Goal: Task Accomplishment & Management: Complete application form

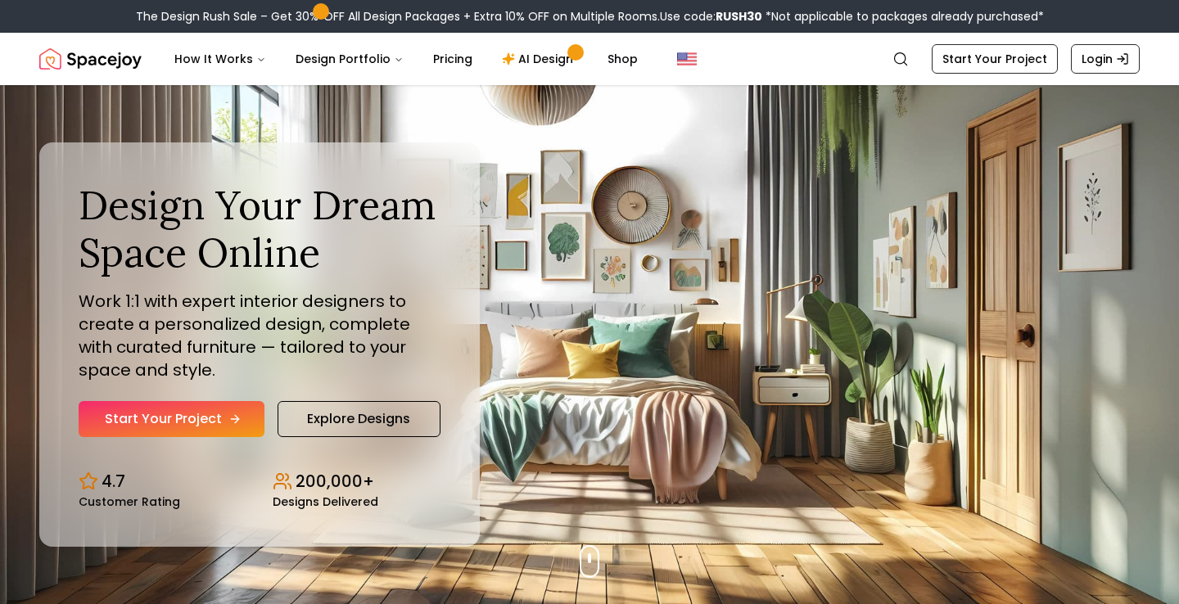
click at [251, 418] on link "Start Your Project" at bounding box center [172, 419] width 186 height 36
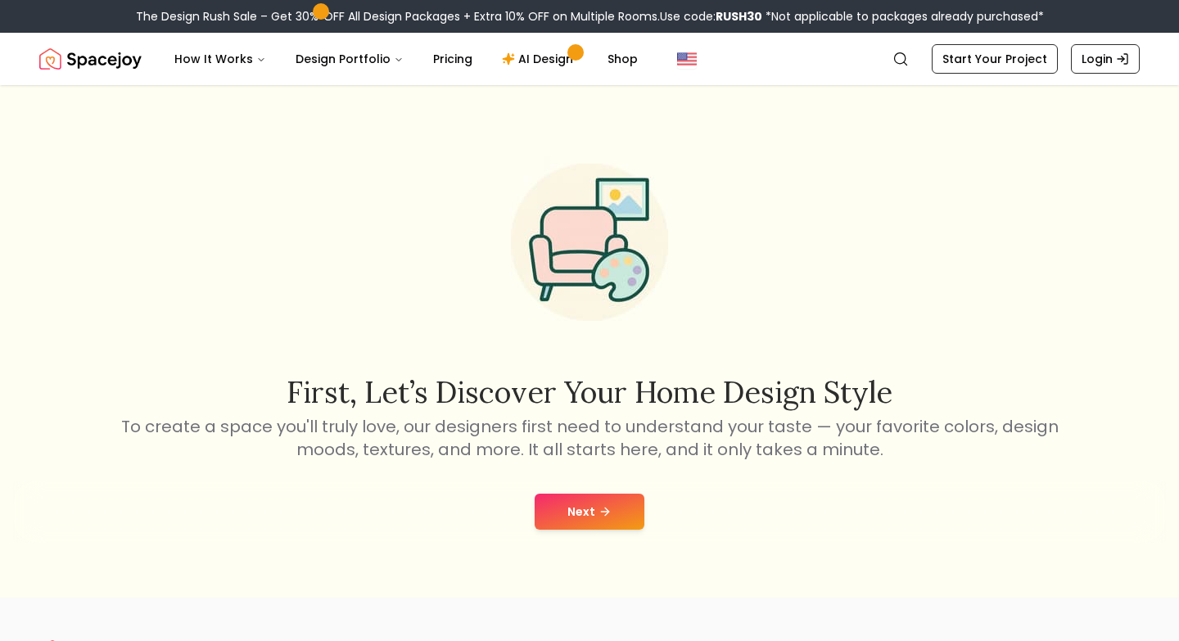
click at [580, 507] on button "Next" at bounding box center [590, 512] width 110 height 36
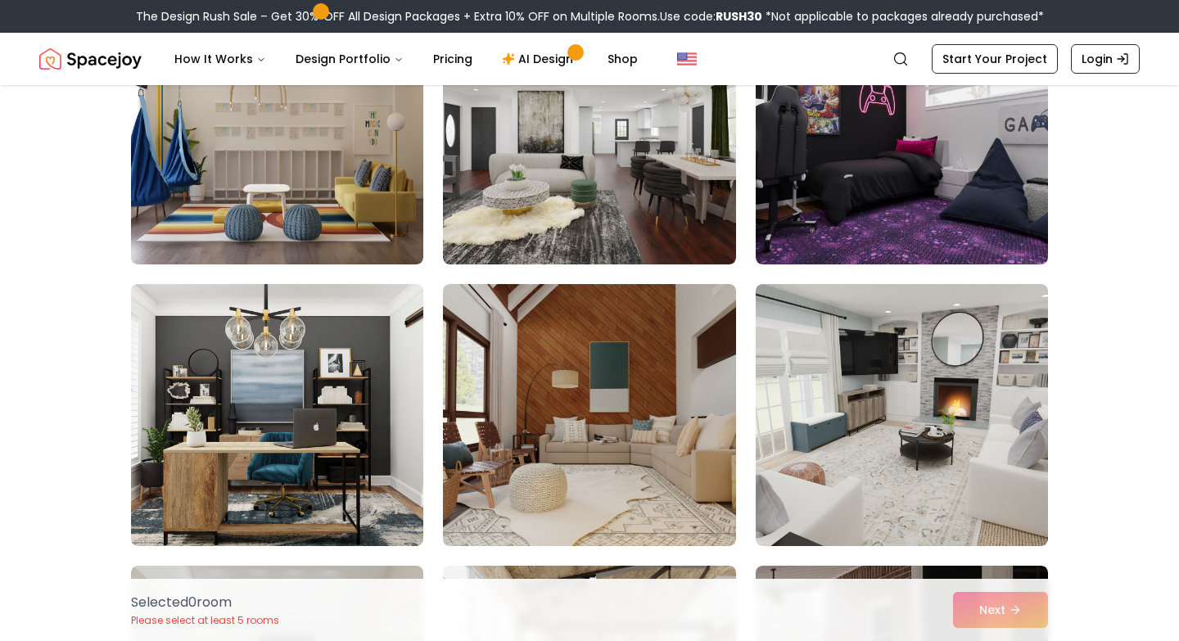
scroll to position [3867, 0]
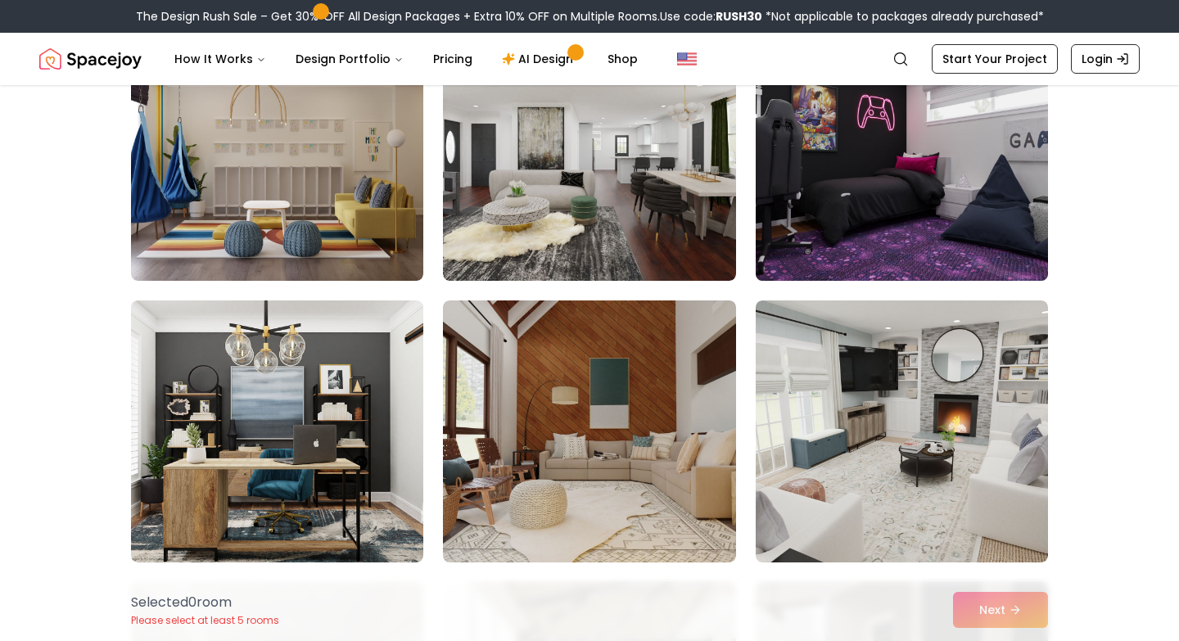
click at [838, 220] on img at bounding box center [902, 149] width 307 height 275
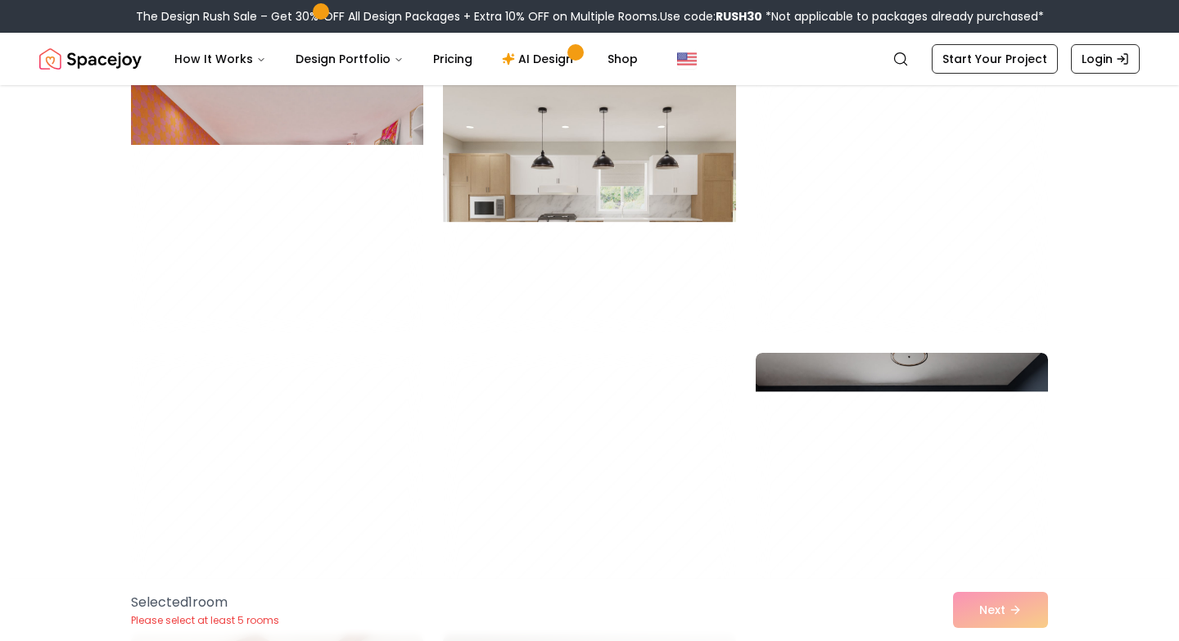
scroll to position [8605, 0]
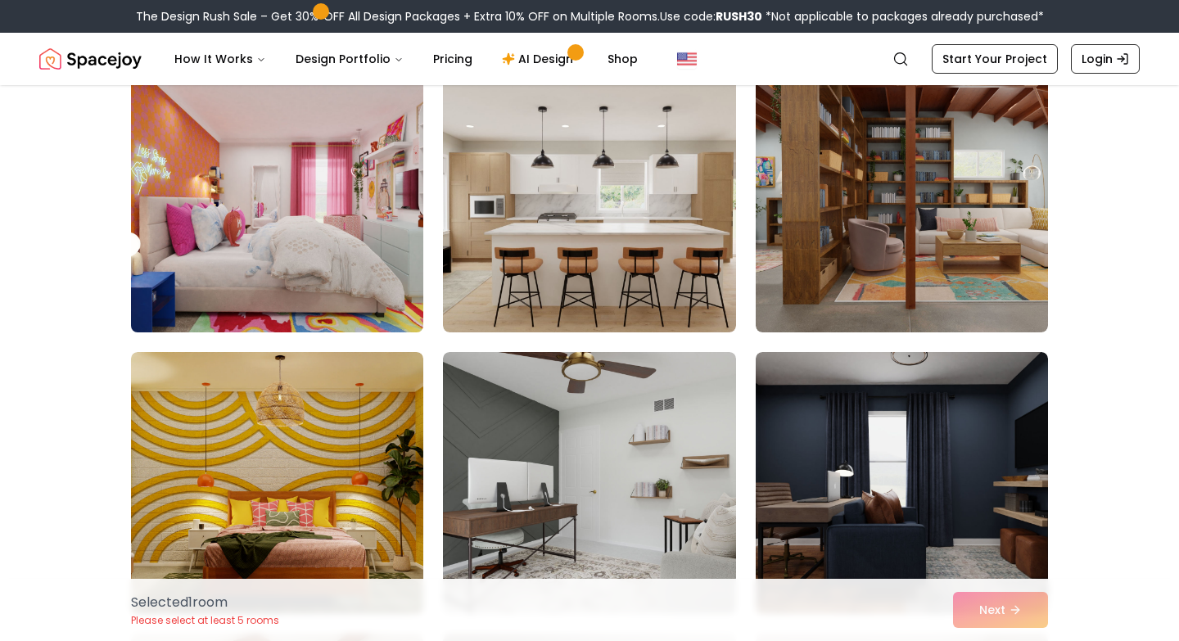
click at [401, 265] on img at bounding box center [277, 201] width 307 height 275
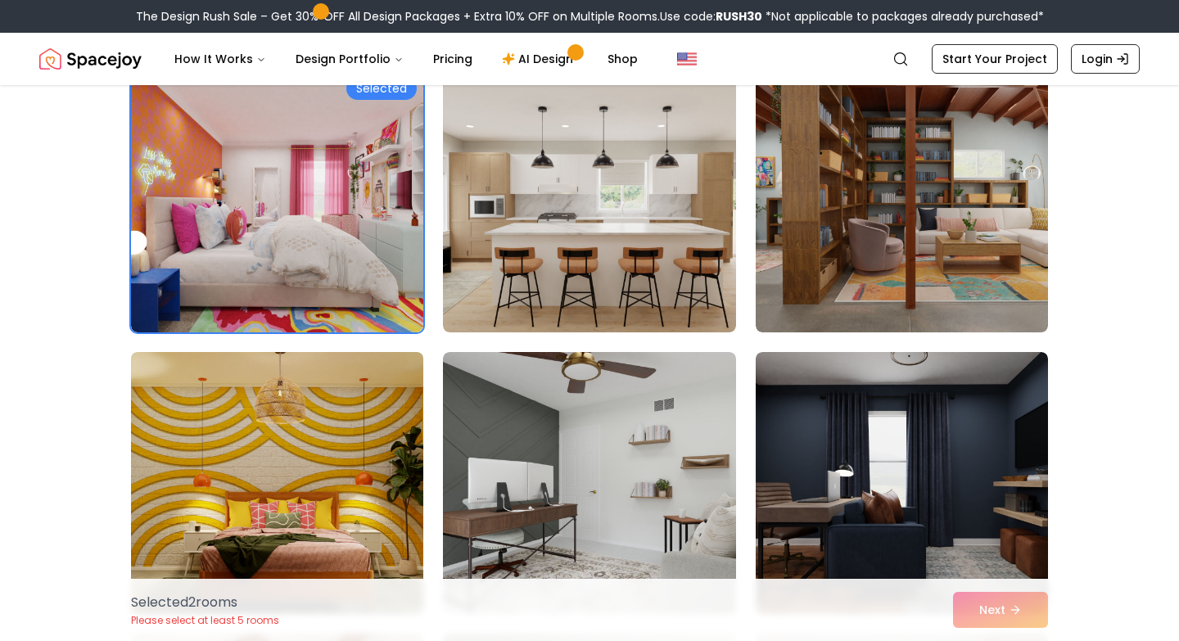
click at [344, 424] on img at bounding box center [277, 483] width 307 height 275
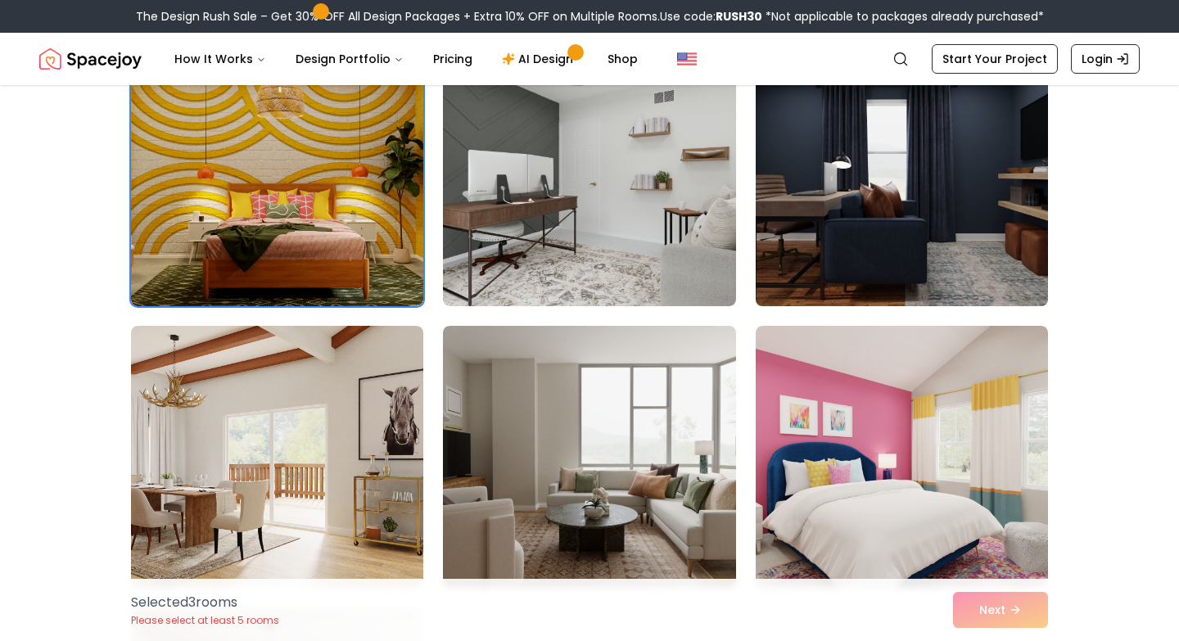
scroll to position [8916, 0]
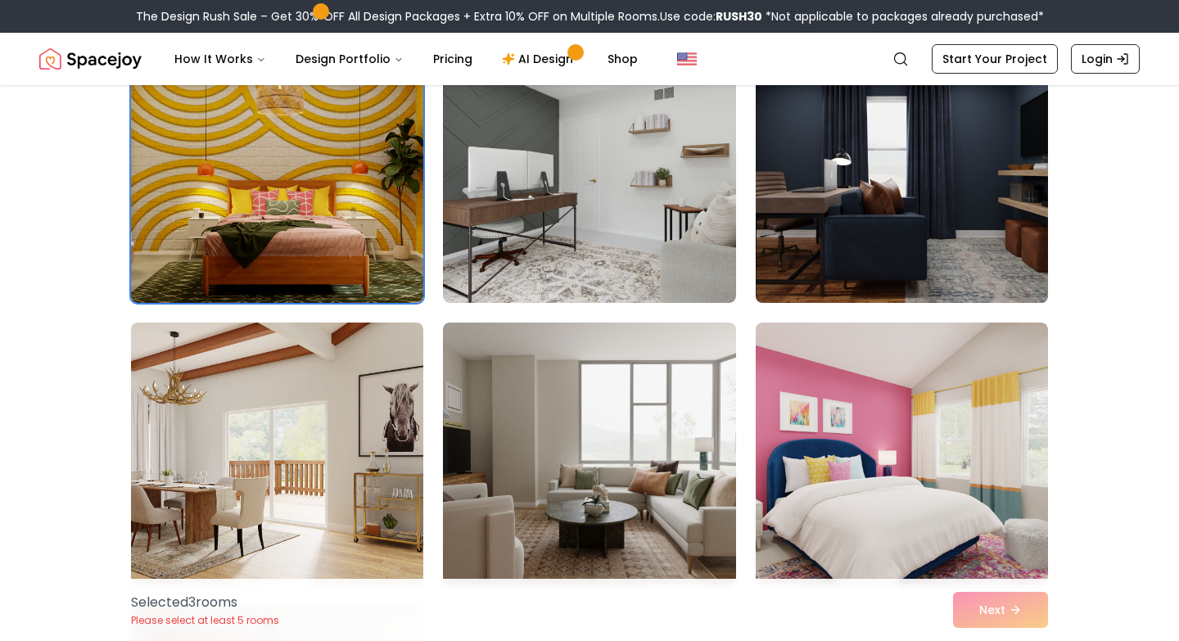
click at [963, 438] on img at bounding box center [902, 454] width 292 height 262
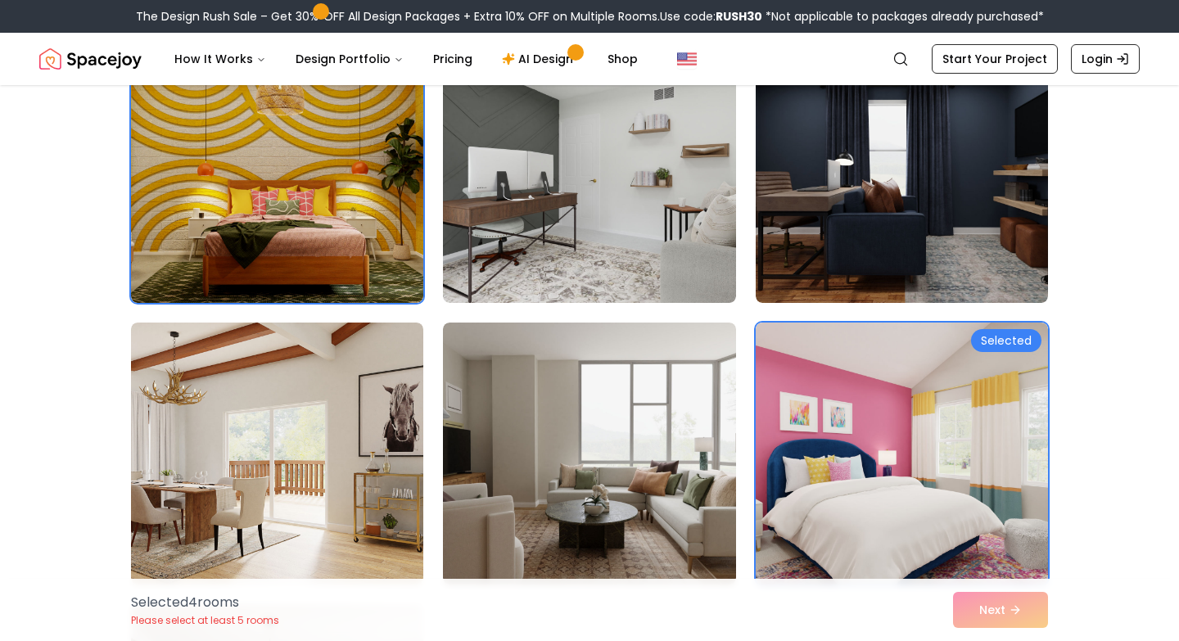
click at [999, 613] on div "Selected 4 room s Please select at least 5 rooms Next" at bounding box center [590, 610] width 944 height 62
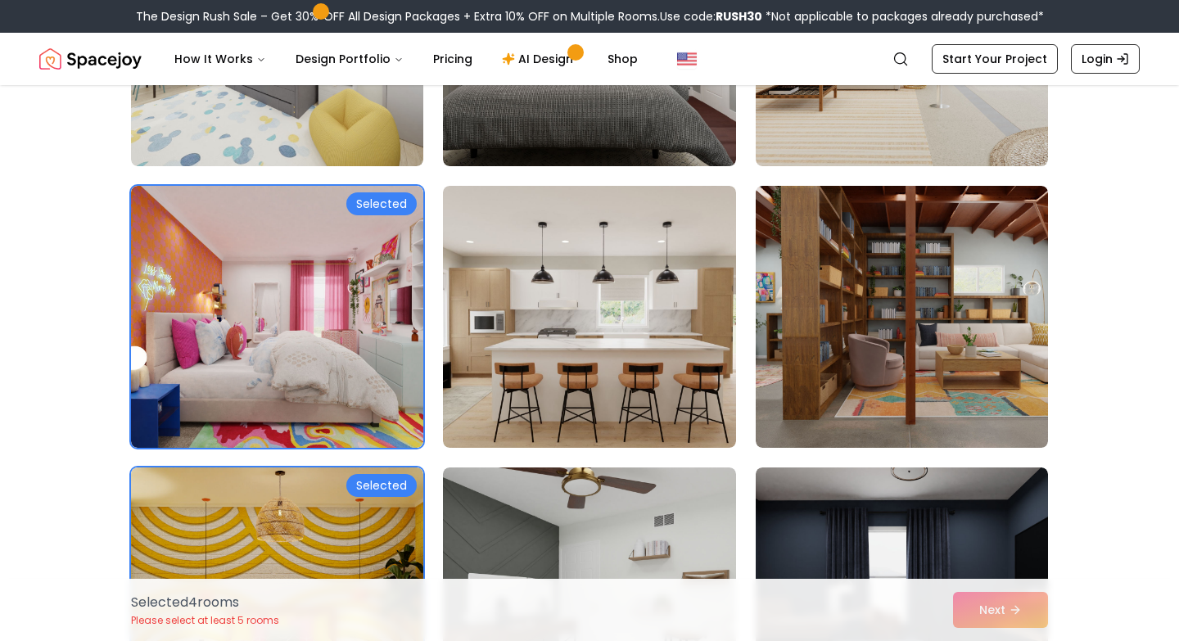
scroll to position [8417, 0]
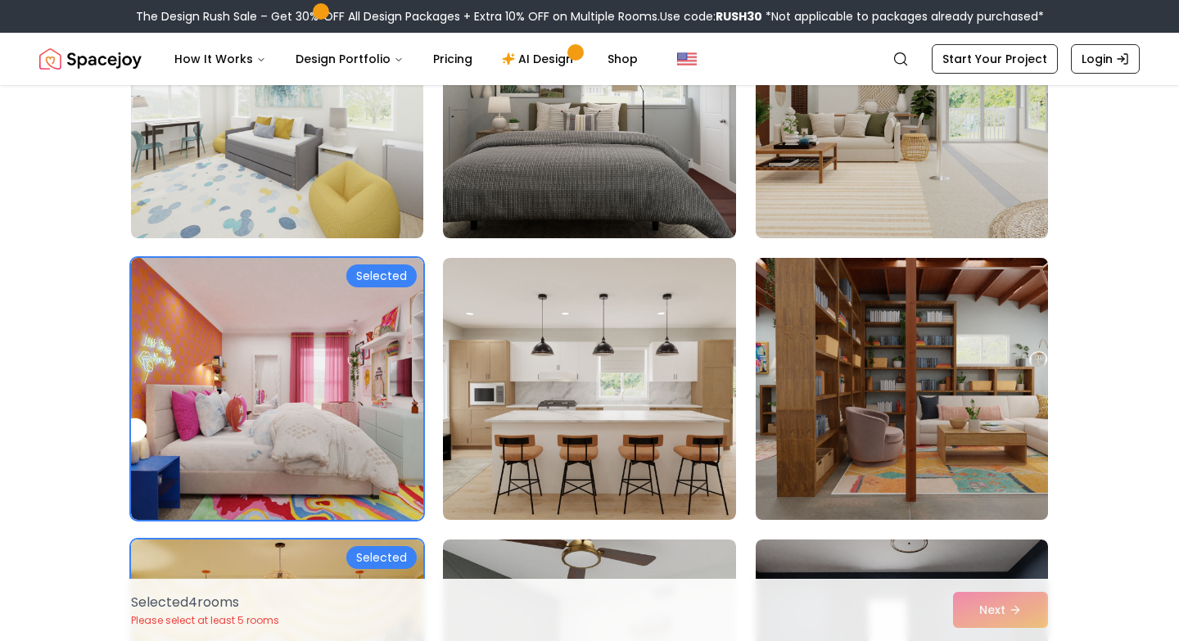
click at [957, 425] on img at bounding box center [902, 388] width 307 height 275
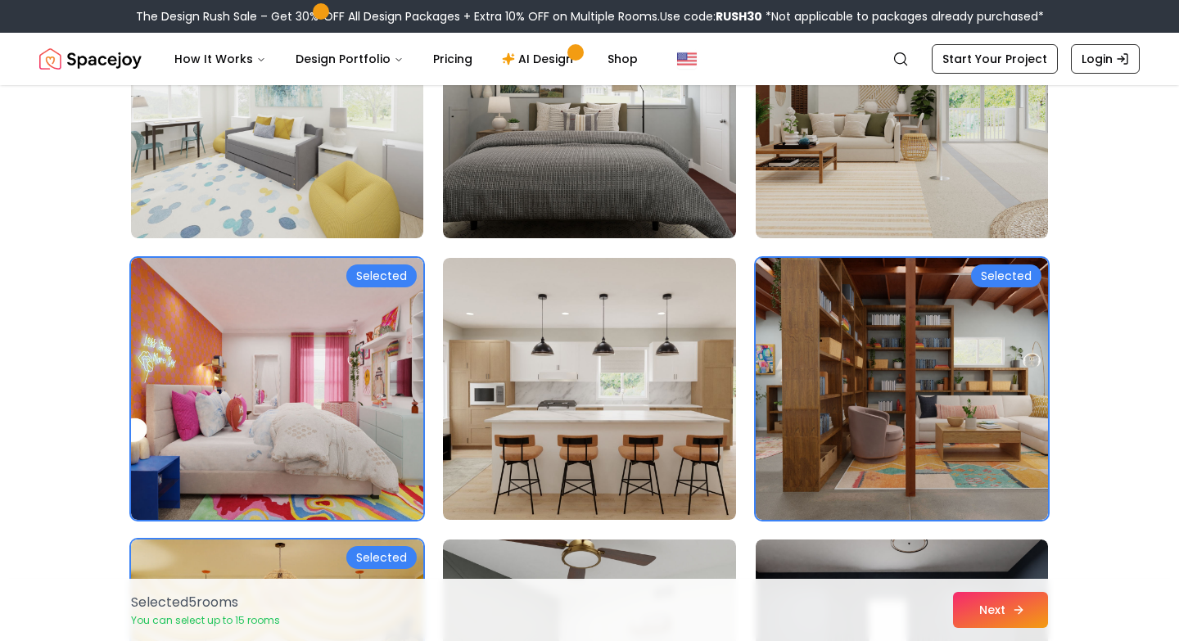
click at [989, 609] on button "Next" at bounding box center [1000, 610] width 95 height 36
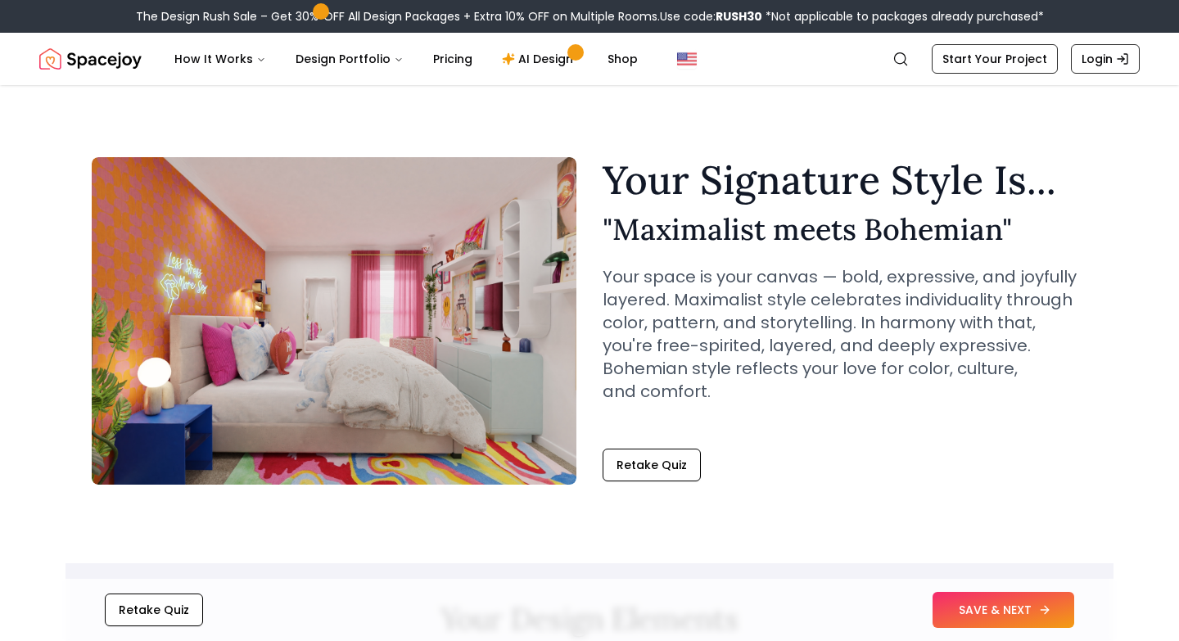
click at [975, 613] on button "SAVE & NEXT" at bounding box center [1004, 610] width 142 height 36
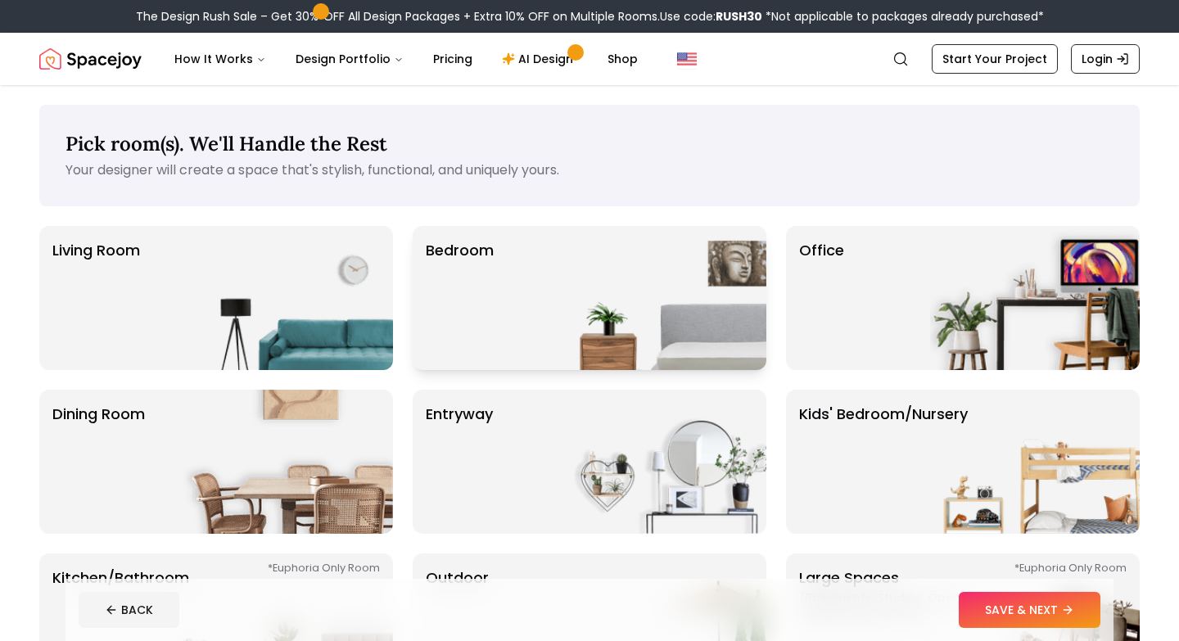
click at [596, 333] on img at bounding box center [662, 298] width 210 height 144
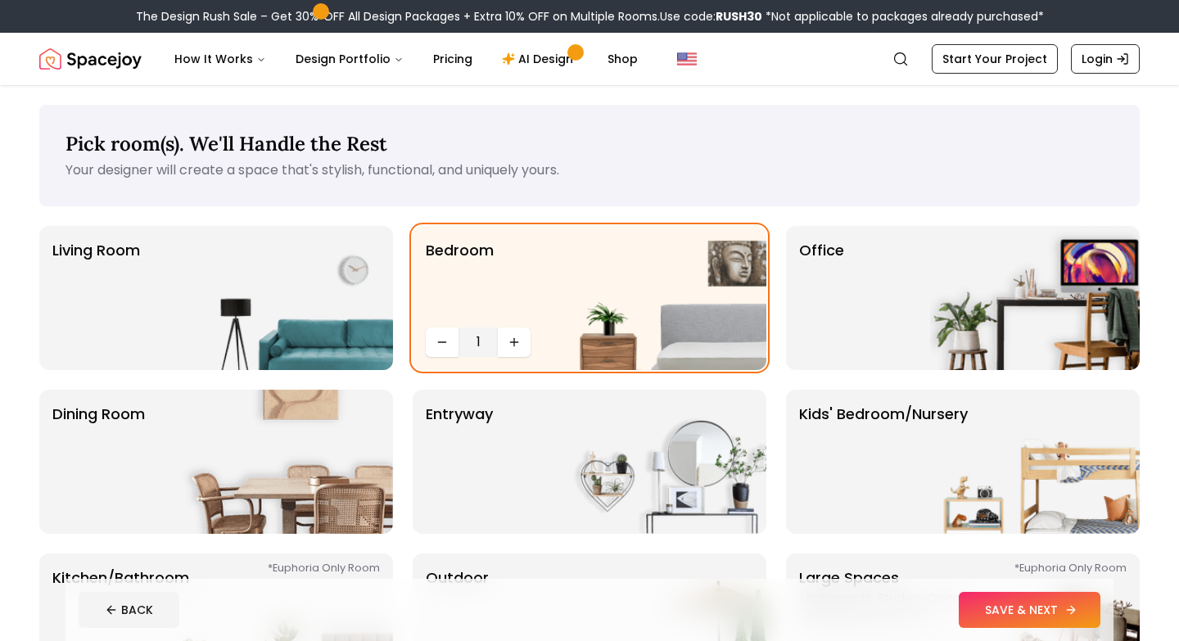
click at [1005, 608] on button "SAVE & NEXT" at bounding box center [1030, 610] width 142 height 36
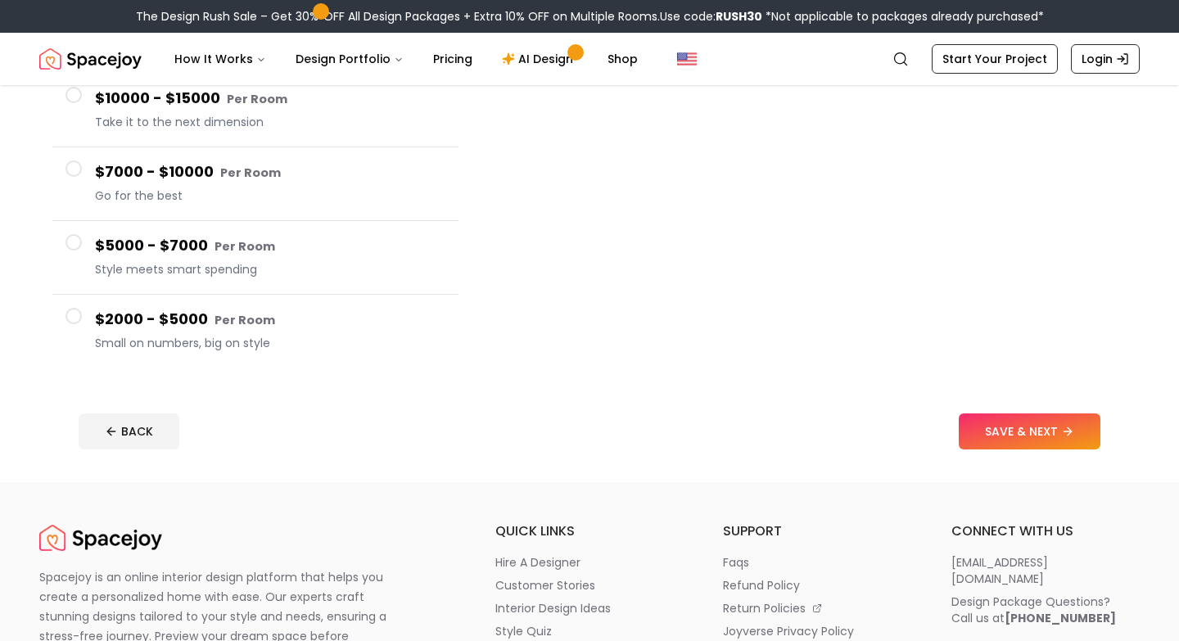
scroll to position [324, 0]
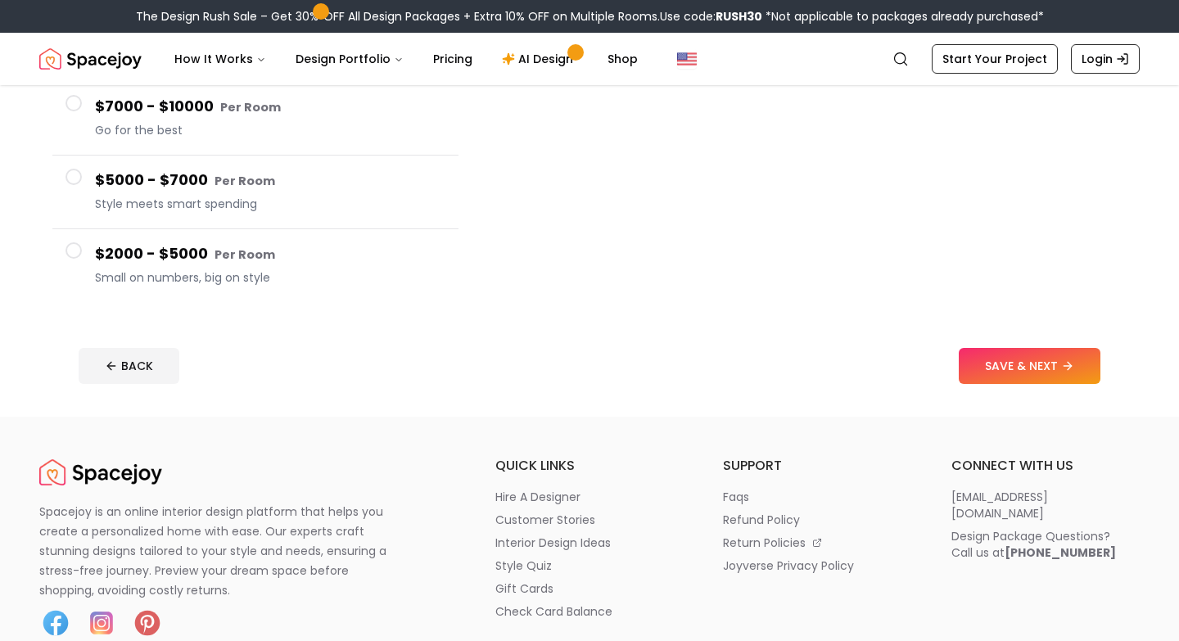
click at [236, 267] on div "$2000 - $5000 Per Room Small on numbers, big on style" at bounding box center [270, 265] width 351 height 47
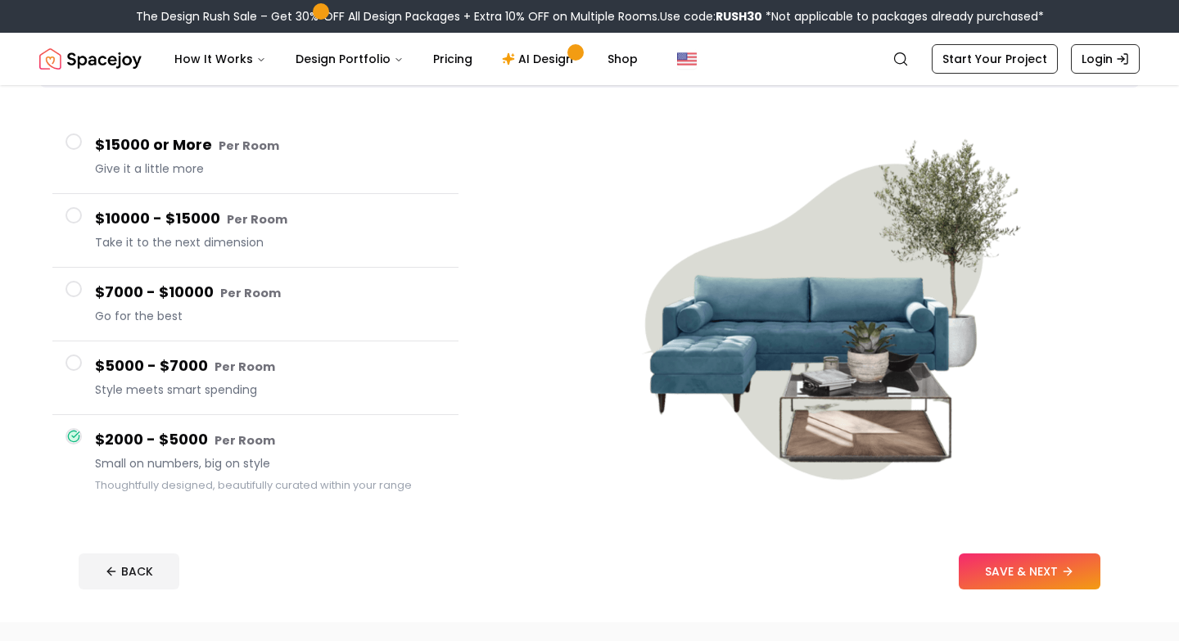
scroll to position [100, 0]
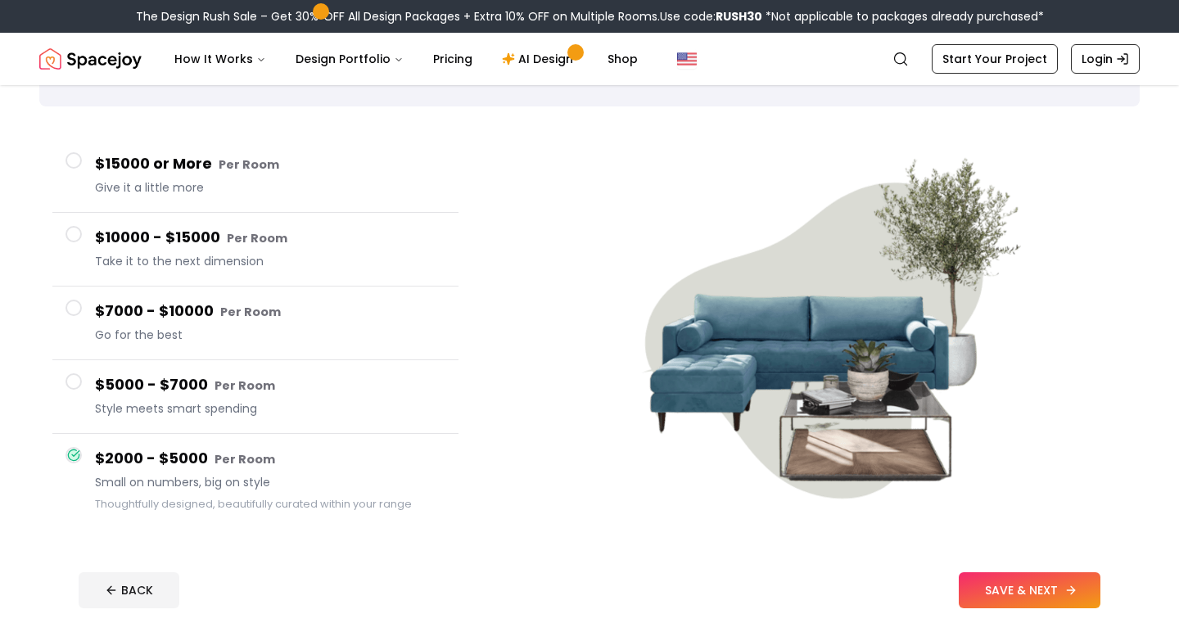
click at [1097, 592] on button "SAVE & NEXT" at bounding box center [1030, 591] width 142 height 36
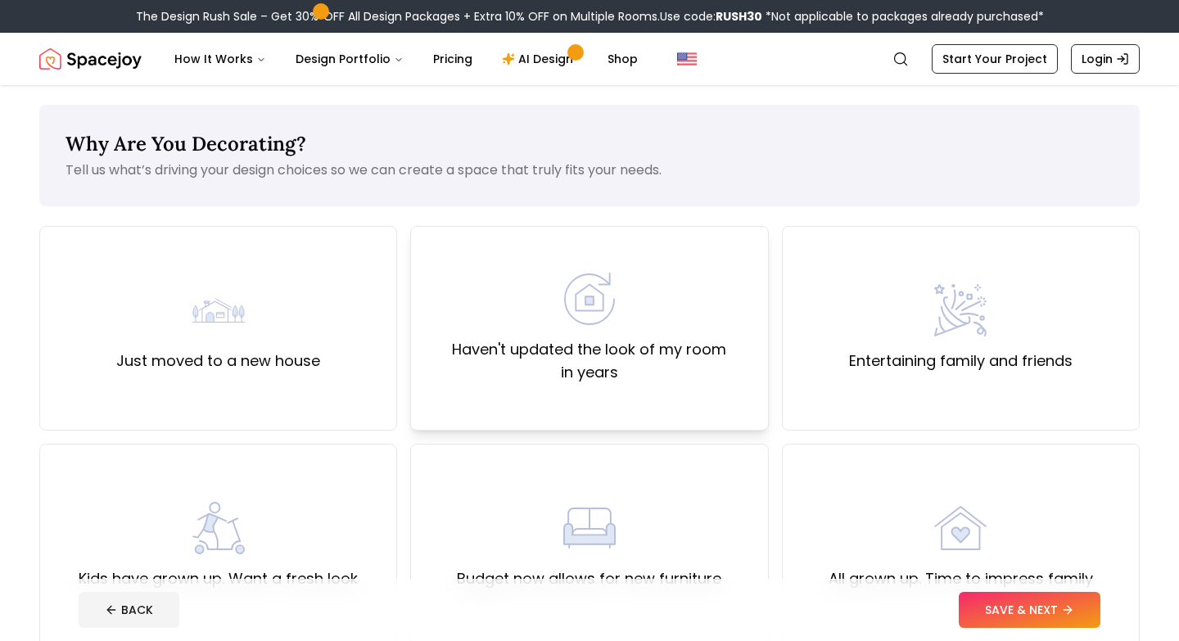
click at [517, 328] on div "Haven't updated the look of my room in years" at bounding box center [589, 328] width 330 height 111
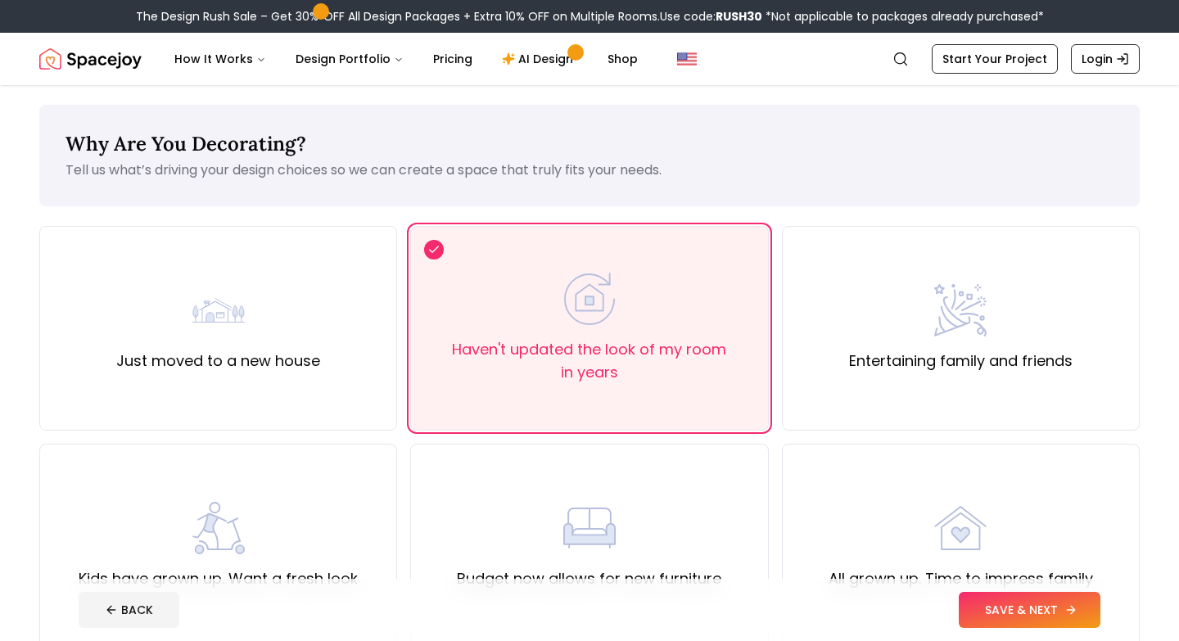
click at [1054, 610] on button "SAVE & NEXT" at bounding box center [1030, 610] width 142 height 36
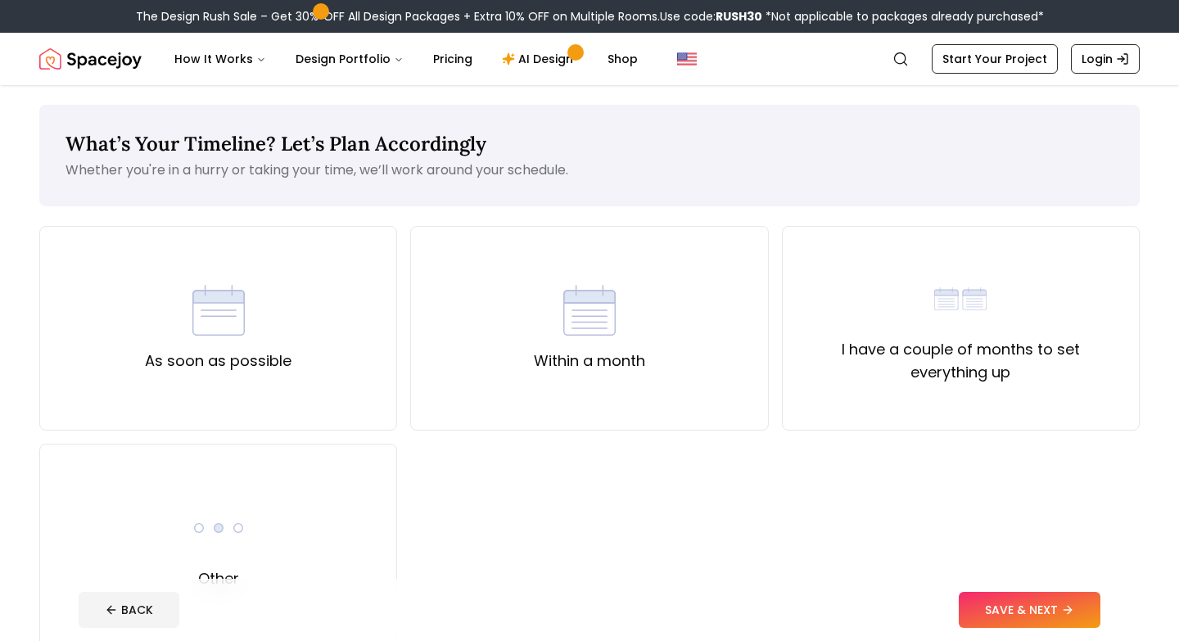
click at [397, 396] on div "As soon as possible Within a month I have a couple of months to set everything …" at bounding box center [589, 437] width 1101 height 423
click at [392, 396] on div "As soon as possible" at bounding box center [218, 328] width 358 height 205
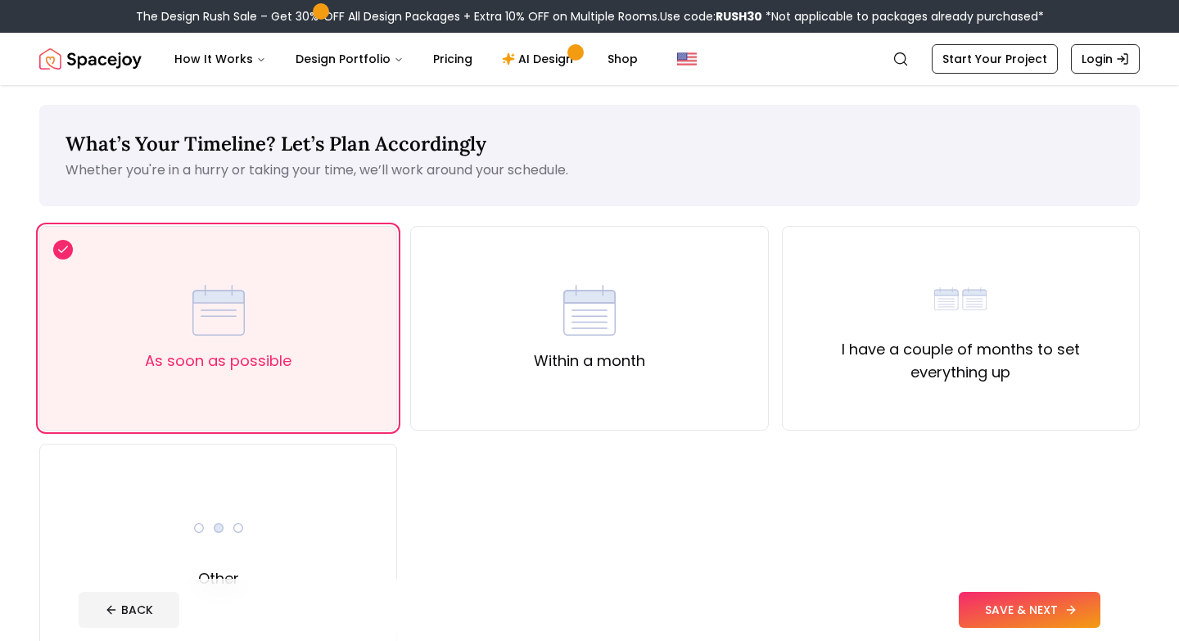
click at [1056, 618] on button "SAVE & NEXT" at bounding box center [1030, 610] width 142 height 36
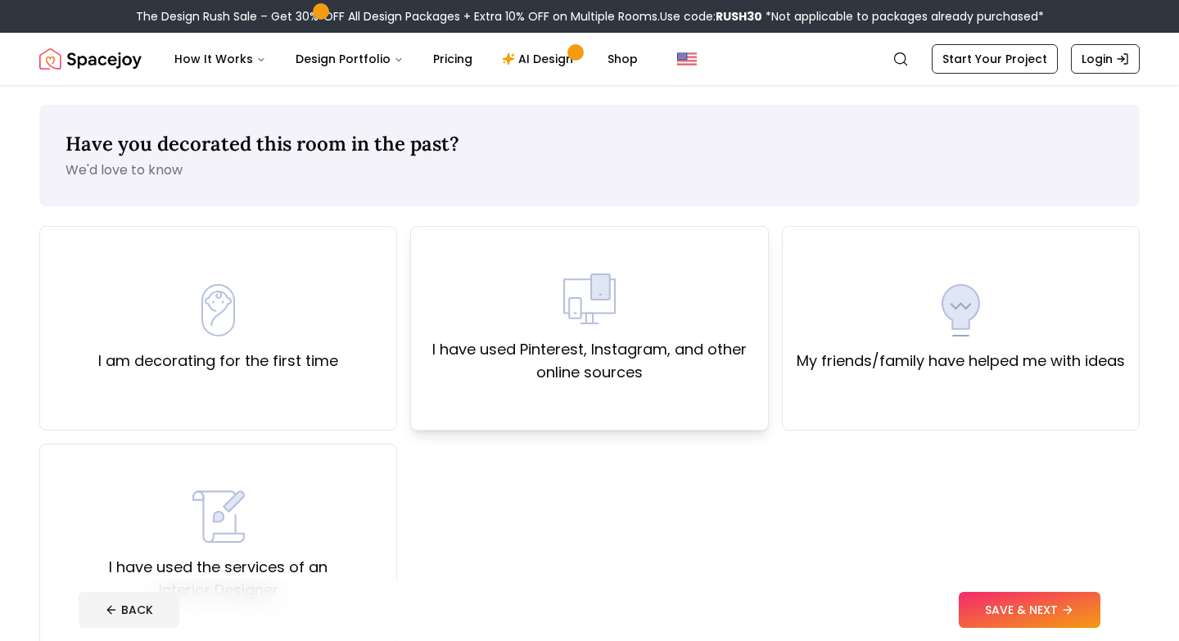
click at [625, 397] on div "I have used Pinterest, Instagram, and other online sources" at bounding box center [589, 328] width 358 height 205
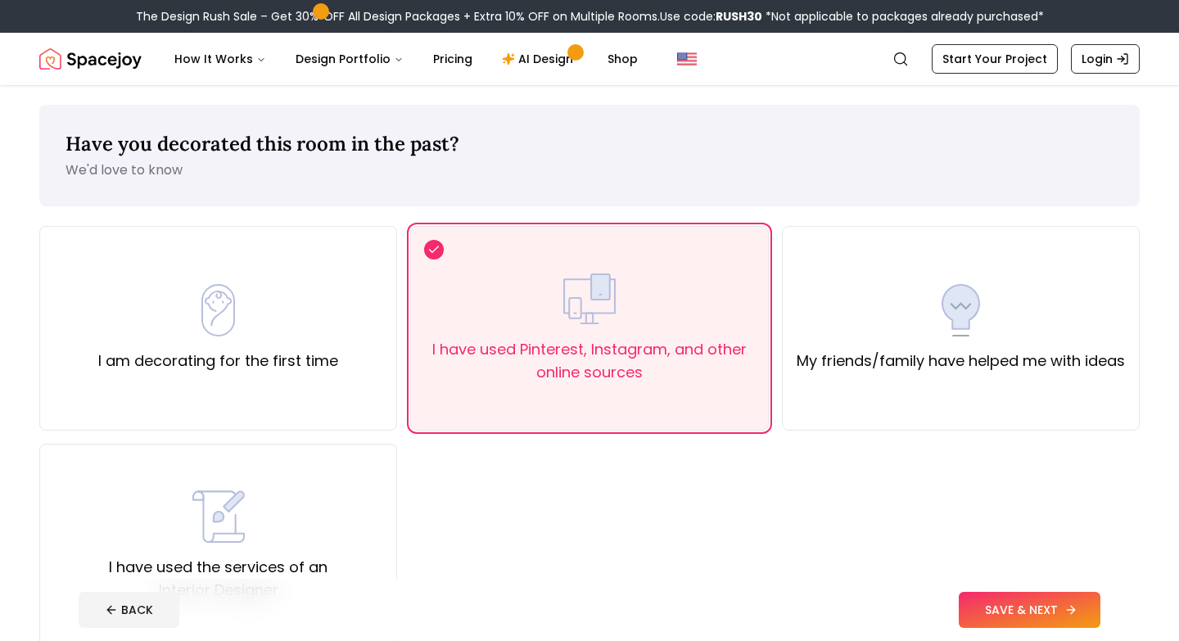
click at [1018, 615] on button "SAVE & NEXT" at bounding box center [1030, 610] width 142 height 36
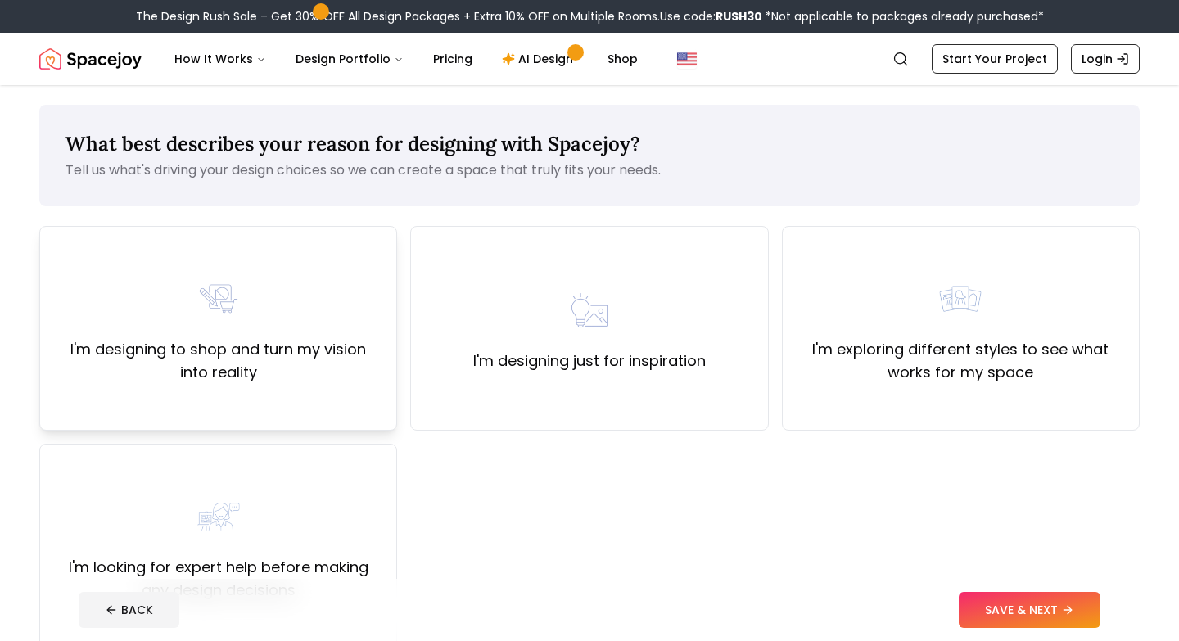
click at [333, 401] on div "I'm designing to shop and turn my vision into reality" at bounding box center [218, 328] width 358 height 205
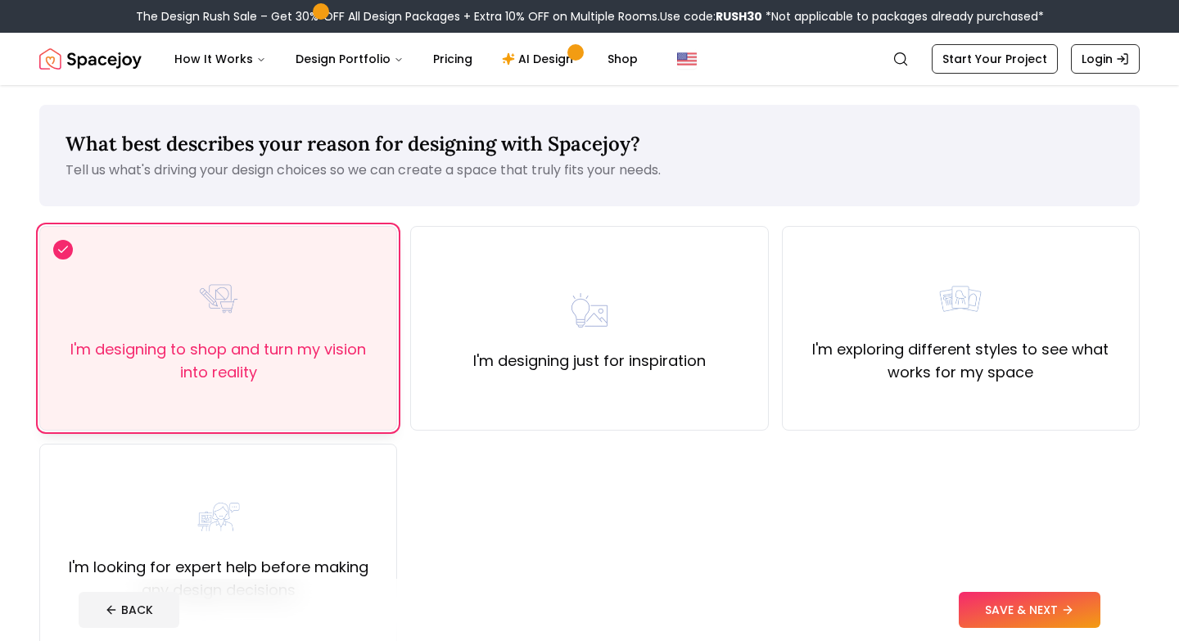
click at [242, 372] on label "I'm designing to shop and turn my vision into reality" at bounding box center [218, 361] width 330 height 46
click at [551, 354] on label "I'm designing just for inspiration" at bounding box center [589, 361] width 233 height 23
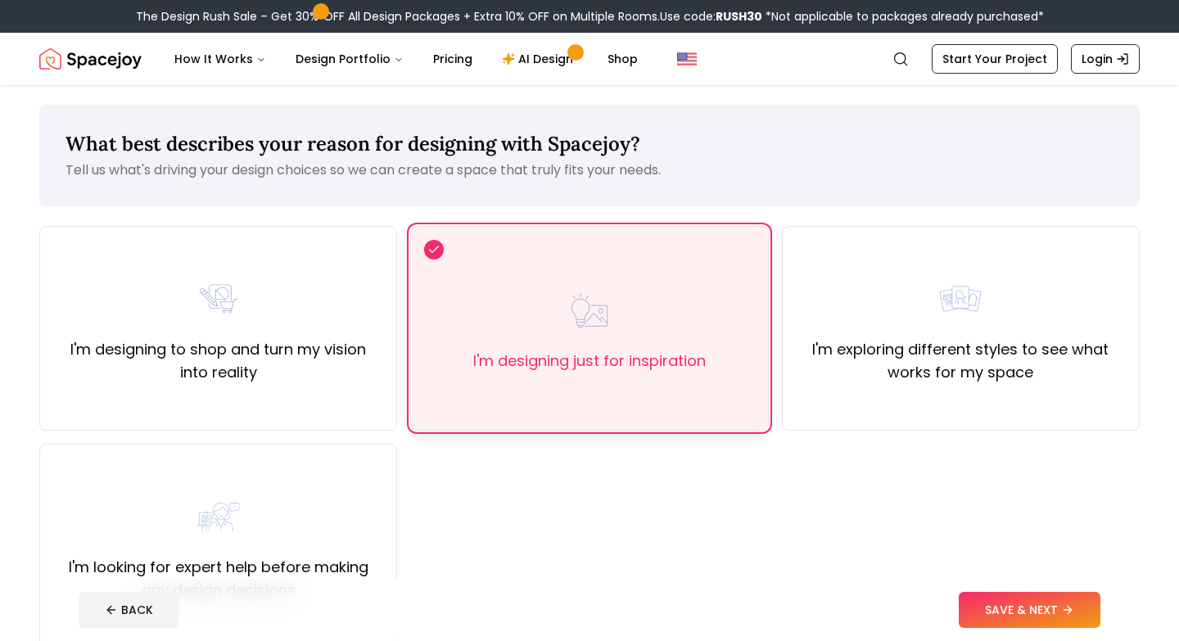
click at [551, 354] on label "I'm designing just for inspiration" at bounding box center [589, 361] width 233 height 23
click at [888, 346] on label "I'm exploring different styles to see what works for my space" at bounding box center [961, 361] width 330 height 46
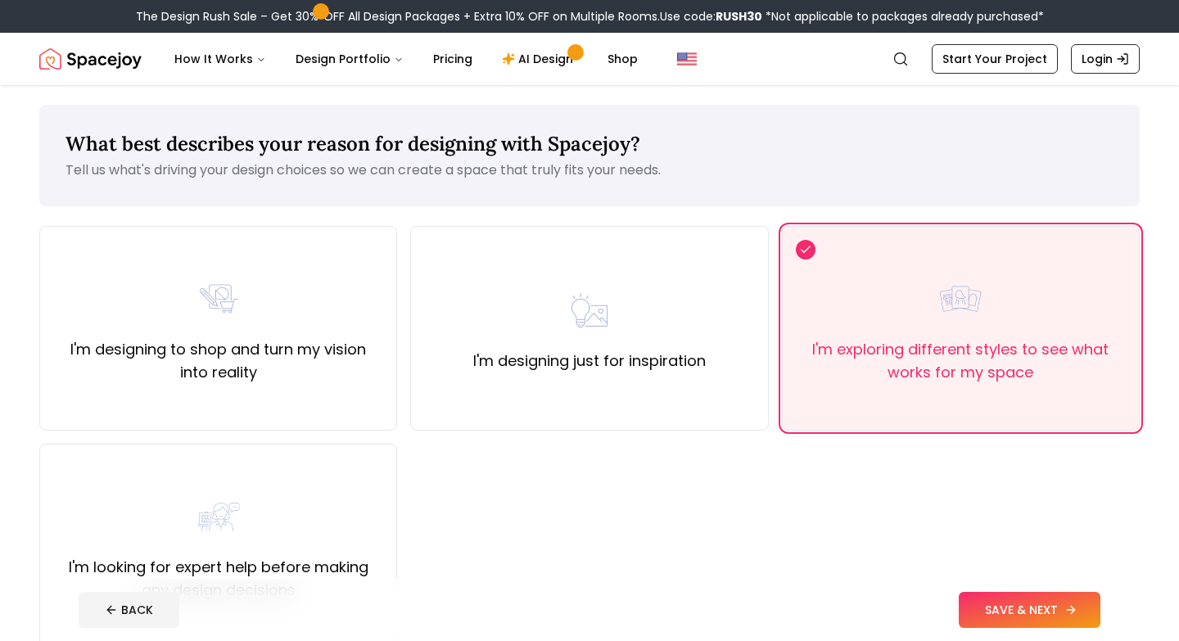
click at [1019, 611] on button "SAVE & NEXT" at bounding box center [1030, 610] width 142 height 36
